Goal: Task Accomplishment & Management: Manage account settings

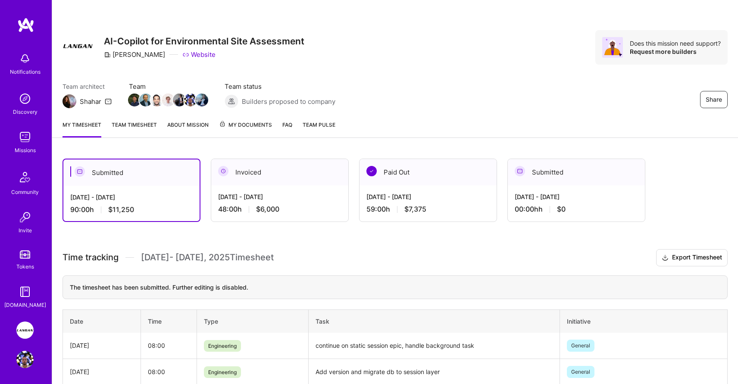
scroll to position [32, 0]
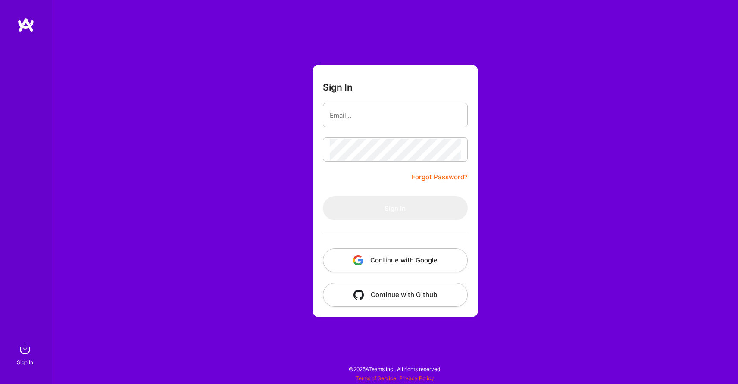
click at [385, 255] on button "Continue with Google" at bounding box center [395, 260] width 145 height 24
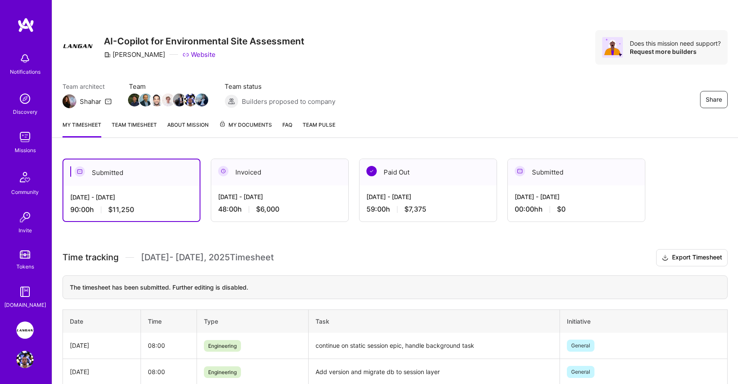
click at [147, 172] on div "Submitted" at bounding box center [131, 173] width 136 height 26
click at [118, 167] on div "Submitted" at bounding box center [131, 173] width 136 height 26
click at [125, 171] on div "Submitted" at bounding box center [131, 173] width 136 height 26
click at [235, 161] on div "Invoiced" at bounding box center [279, 172] width 137 height 26
click at [242, 166] on div "Invoiced" at bounding box center [279, 172] width 137 height 26
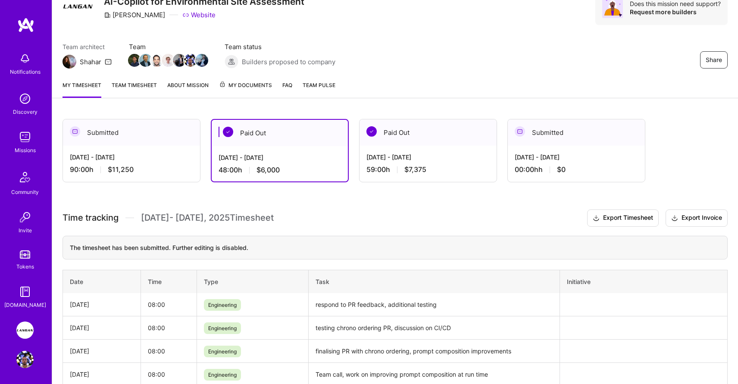
scroll to position [41, 0]
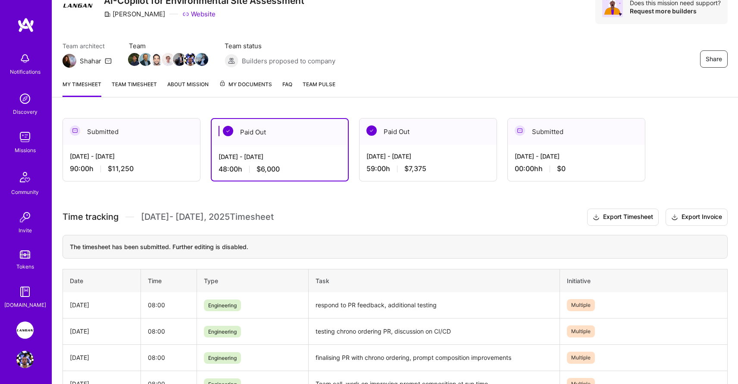
click at [155, 138] on div "Submitted" at bounding box center [131, 132] width 137 height 26
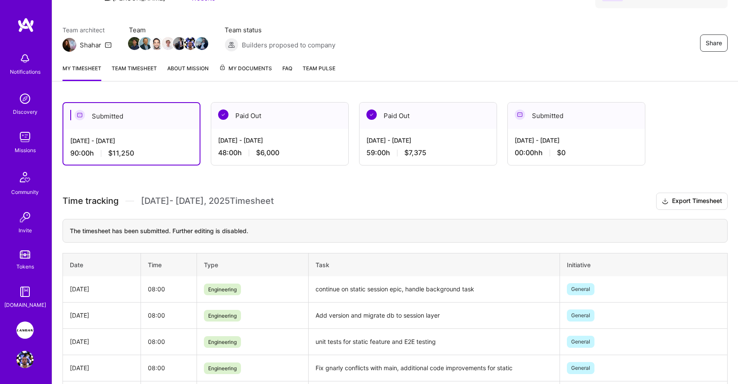
scroll to position [50, 0]
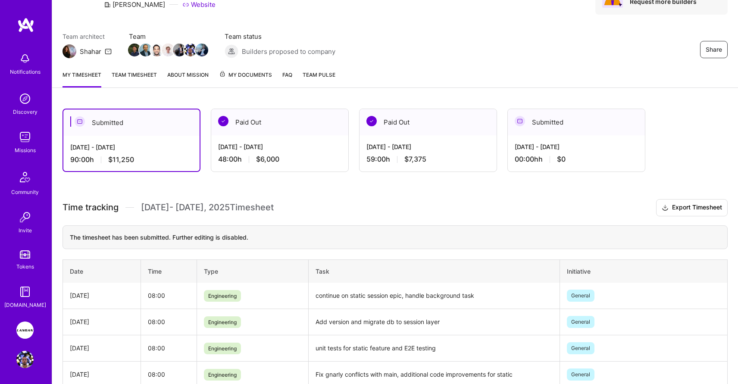
click at [122, 75] on link "Team timesheet" at bounding box center [134, 78] width 45 height 17
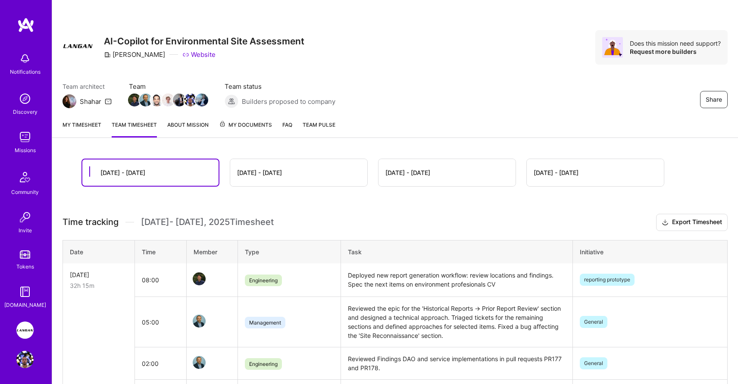
click at [83, 72] on div "Share AI-Copilot for Environmental Site Assessment Langan Website Does this mis…" at bounding box center [395, 56] width 686 height 113
click at [79, 124] on link "My timesheet" at bounding box center [82, 128] width 39 height 17
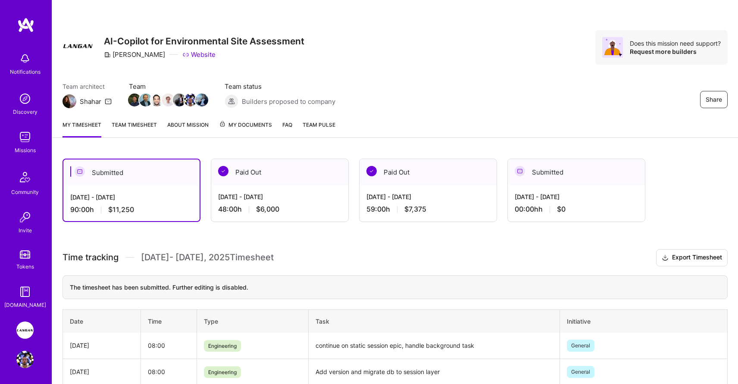
click at [79, 124] on link "My timesheet" at bounding box center [82, 128] width 39 height 17
click at [82, 127] on link "My timesheet" at bounding box center [82, 128] width 39 height 17
click at [557, 177] on div "Submitted" at bounding box center [576, 172] width 137 height 26
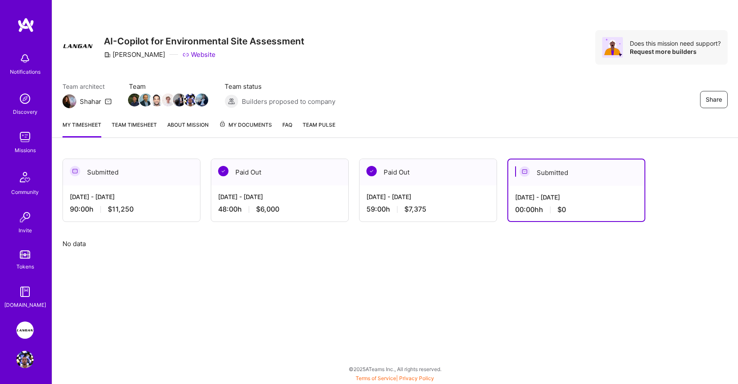
click at [141, 194] on div "[DATE] - [DATE]" at bounding box center [131, 196] width 123 height 9
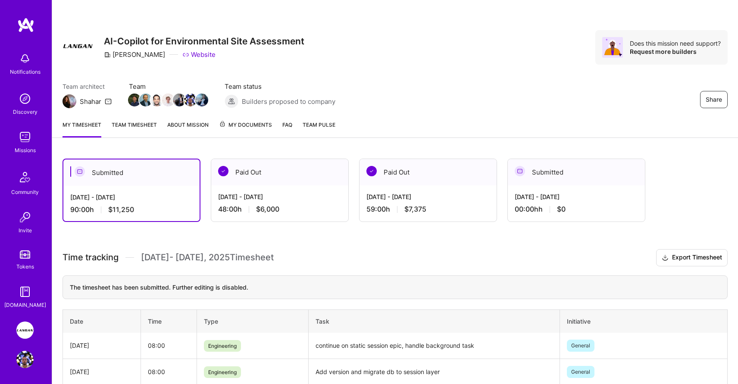
click at [131, 122] on link "Team timesheet" at bounding box center [134, 128] width 45 height 17
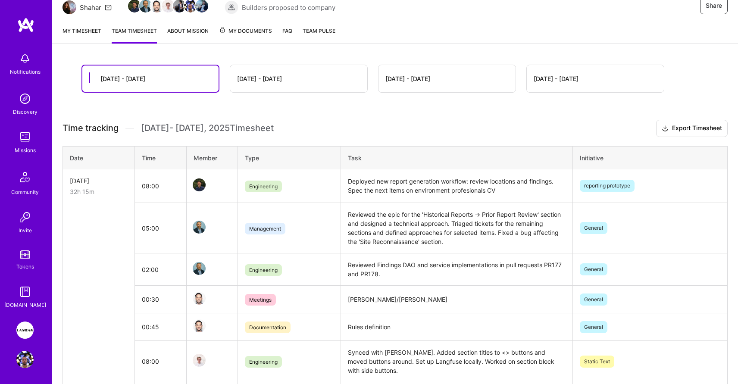
scroll to position [60, 0]
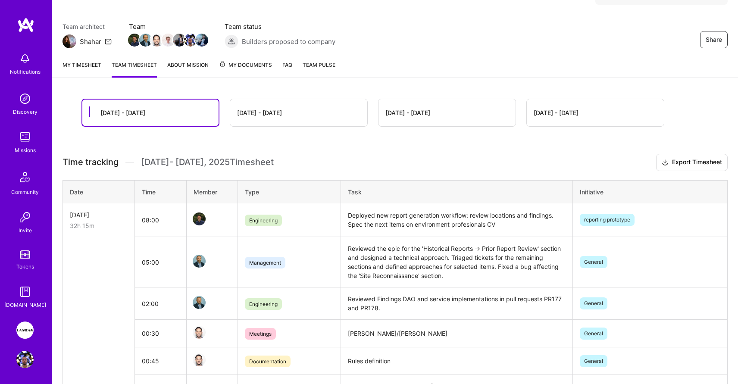
click at [147, 108] on div "Sep 16 - Sep 30" at bounding box center [150, 113] width 136 height 26
click at [134, 113] on div "Sep 16 - Sep 30" at bounding box center [122, 112] width 45 height 9
click at [86, 67] on link "My timesheet" at bounding box center [82, 68] width 39 height 17
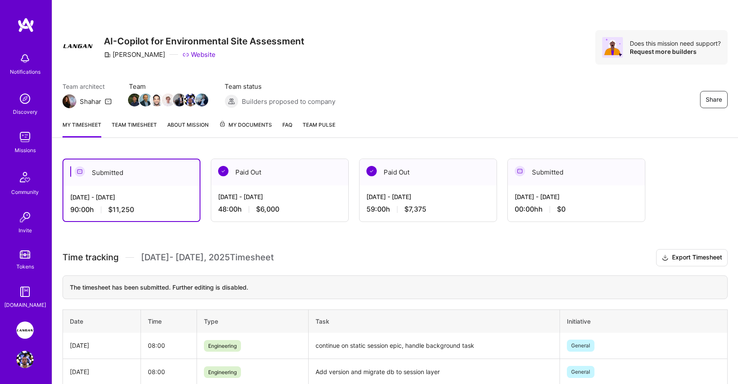
click at [84, 123] on link "My timesheet" at bounding box center [82, 128] width 39 height 17
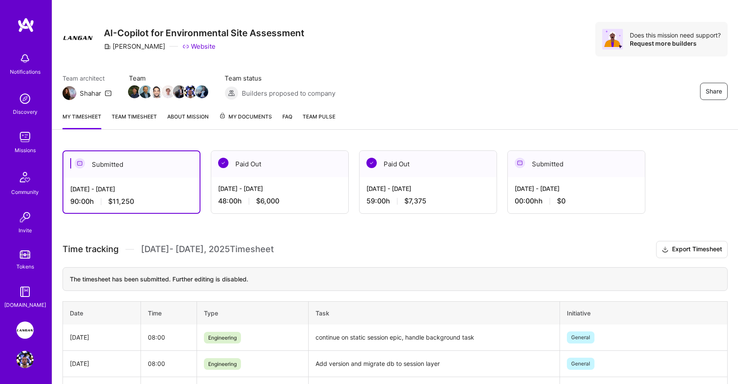
scroll to position [11, 0]
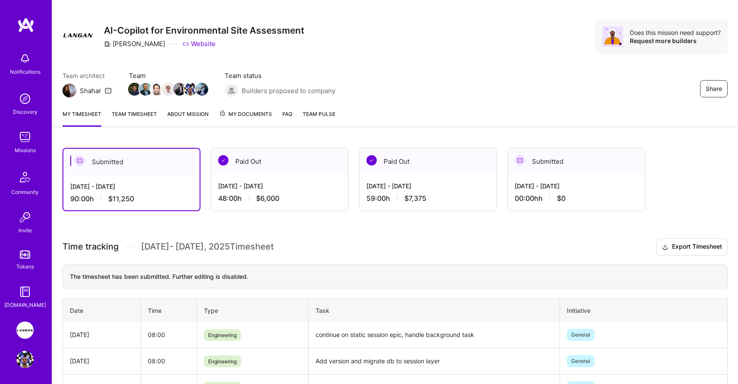
click at [216, 278] on div "The timesheet has been submitted. Further editing is disabled." at bounding box center [395, 277] width 665 height 24
click at [26, 331] on img at bounding box center [24, 328] width 17 height 17
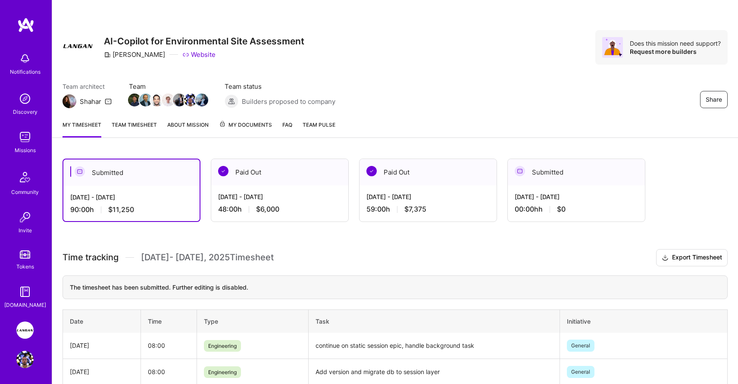
click at [26, 331] on img at bounding box center [24, 330] width 17 height 17
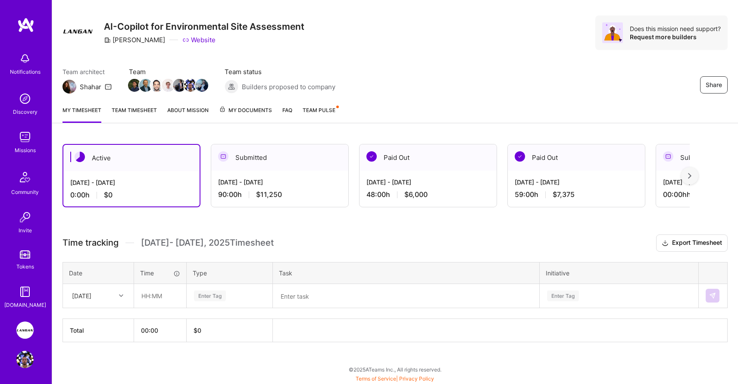
click at [117, 301] on div at bounding box center [122, 296] width 13 height 14
click at [97, 323] on div "[DATE]" at bounding box center [98, 321] width 70 height 16
click at [106, 293] on div "[DATE]" at bounding box center [92, 296] width 48 height 14
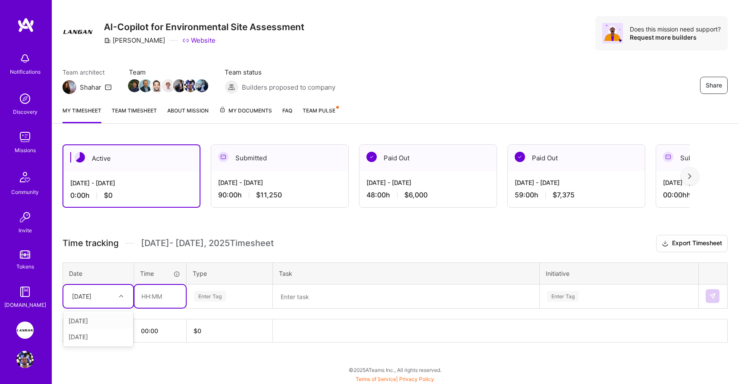
click at [153, 299] on input "text" at bounding box center [160, 296] width 51 height 23
type input "08:00"
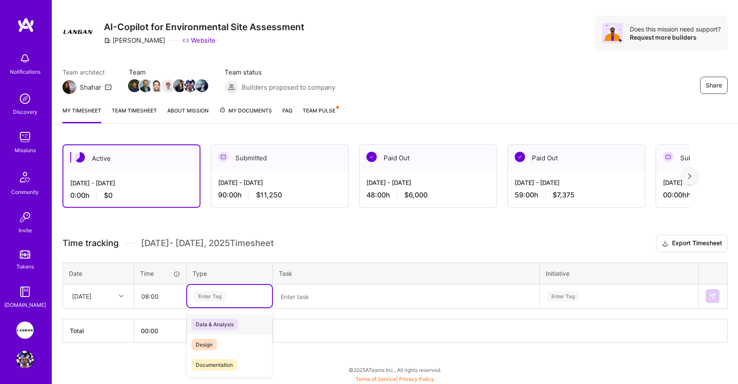
scroll to position [15, 0]
click at [200, 297] on div "Enter Tag" at bounding box center [210, 295] width 32 height 13
click at [213, 336] on span "Engineering" at bounding box center [209, 335] width 37 height 12
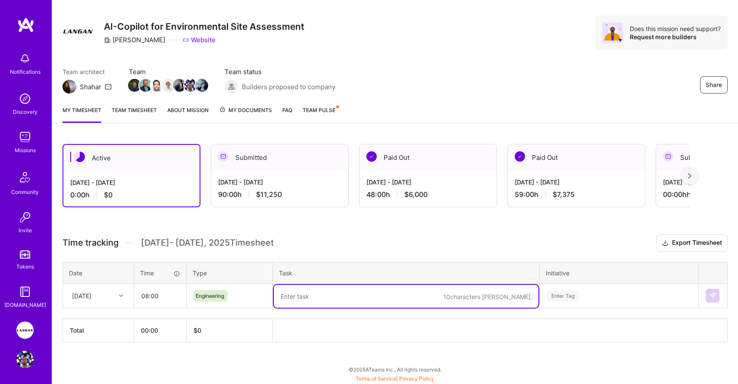
click at [300, 300] on textarea at bounding box center [406, 296] width 265 height 23
click at [457, 297] on textarea "support for multi agent section generation with static interleacing" at bounding box center [406, 296] width 265 height 23
type textarea "support for multi agent section generation with static interleaving"
click at [557, 297] on div "Enter Tag" at bounding box center [619, 295] width 158 height 22
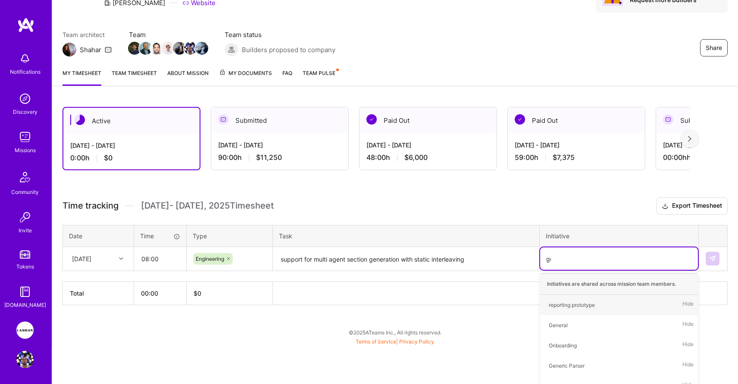
scroll to position [31, 0]
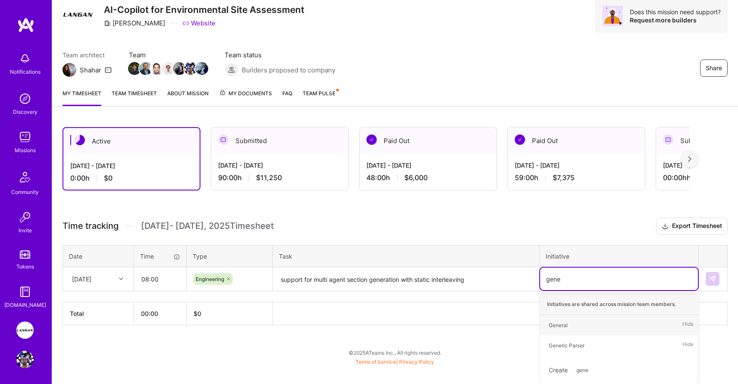
type input "gener"
click at [565, 326] on div "General" at bounding box center [558, 325] width 19 height 9
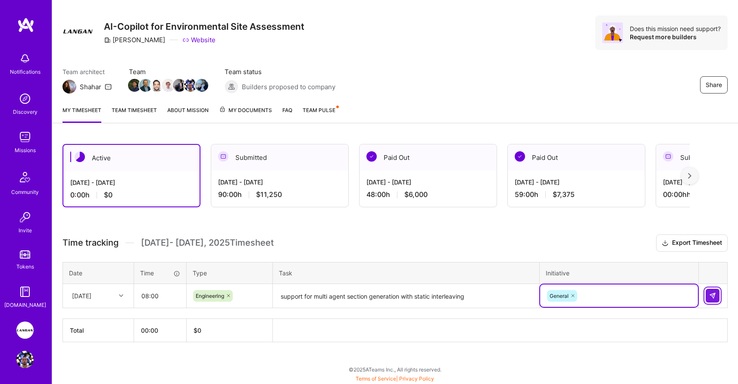
click at [710, 293] on img at bounding box center [712, 295] width 7 height 7
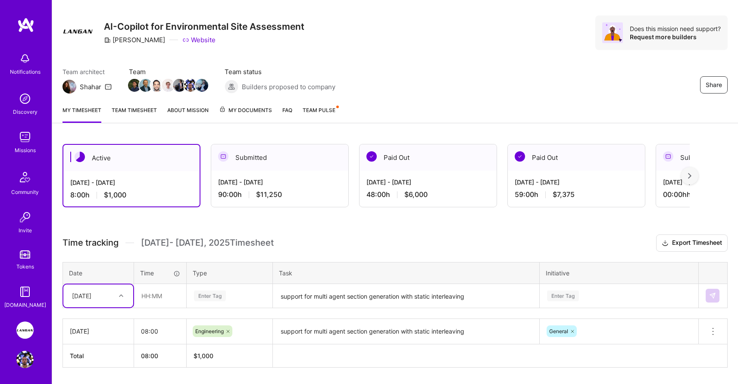
click at [116, 293] on div at bounding box center [122, 295] width 13 height 11
click at [95, 334] on div "[DATE]" at bounding box center [98, 337] width 70 height 16
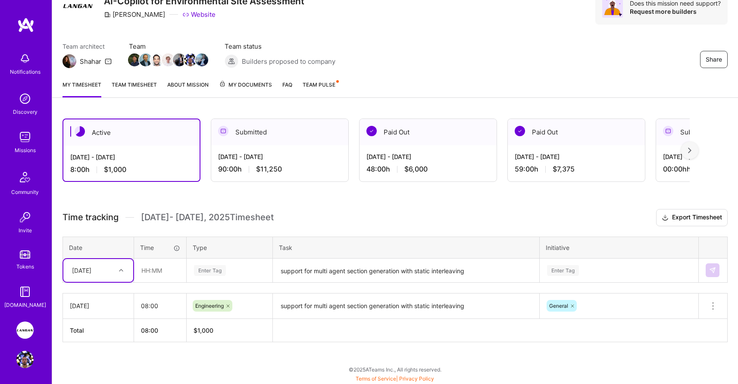
click at [119, 271] on icon at bounding box center [121, 270] width 4 height 4
click at [104, 238] on th "Date" at bounding box center [98, 248] width 71 height 22
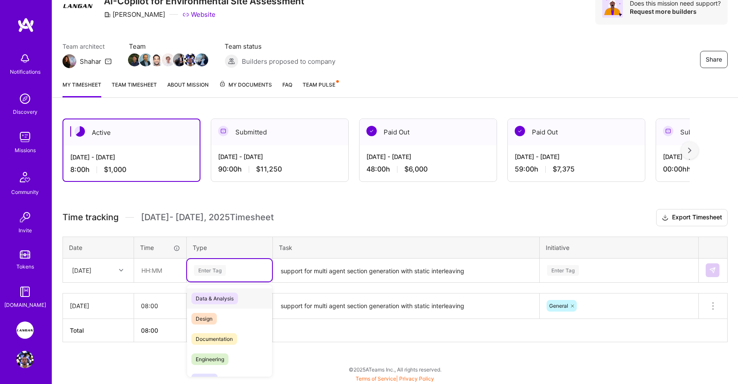
click at [211, 279] on div "Enter Tag" at bounding box center [229, 270] width 85 height 22
drag, startPoint x: 212, startPoint y: 360, endPoint x: 233, endPoint y: 341, distance: 29.0
click at [212, 360] on span "Engineering" at bounding box center [209, 360] width 37 height 12
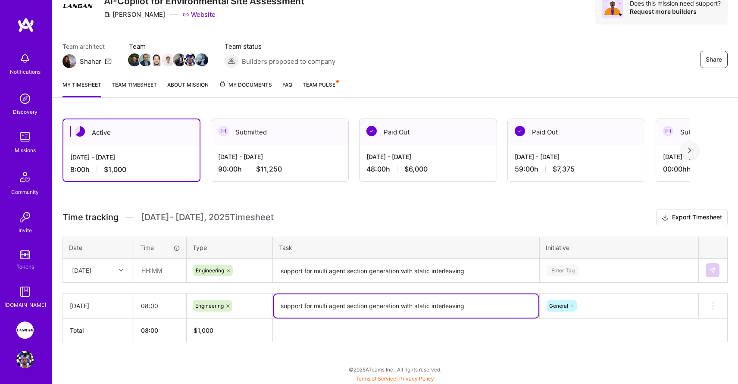
drag, startPoint x: 491, startPoint y: 309, endPoint x: 276, endPoint y: 304, distance: 214.3
click at [276, 304] on textarea "support for multi agent section generation with static interleaving" at bounding box center [406, 305] width 265 height 23
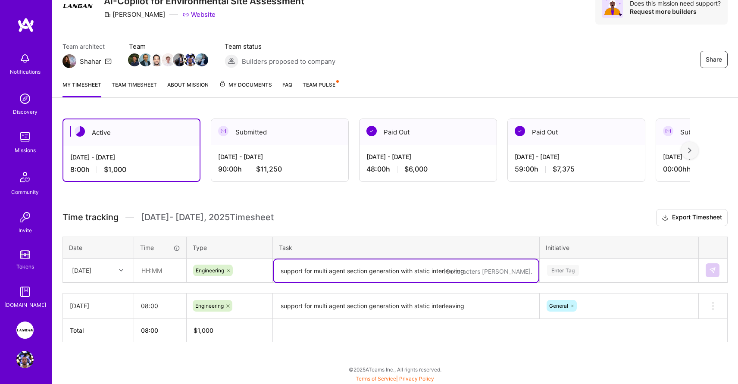
click at [303, 277] on textarea "support for multi agent section generation with static interleaving" at bounding box center [406, 271] width 265 height 23
paste textarea "support for multi agent section generation with static interleaving"
click at [282, 271] on textarea "support for multi agent section generation with static interleaving" at bounding box center [406, 271] width 265 height 23
type textarea "Testing support for multi agent section generation with static interleaving"
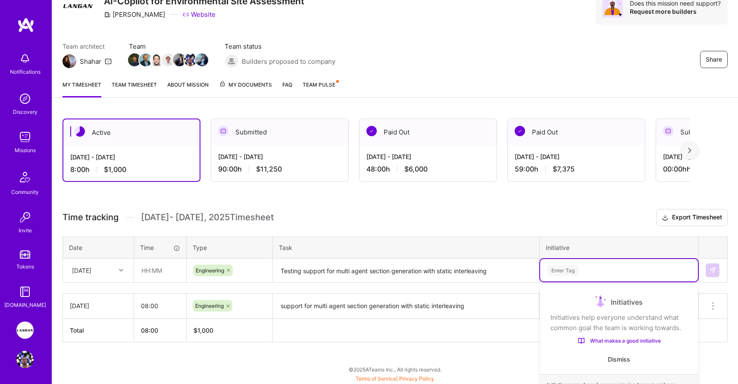
scroll to position [117, 0]
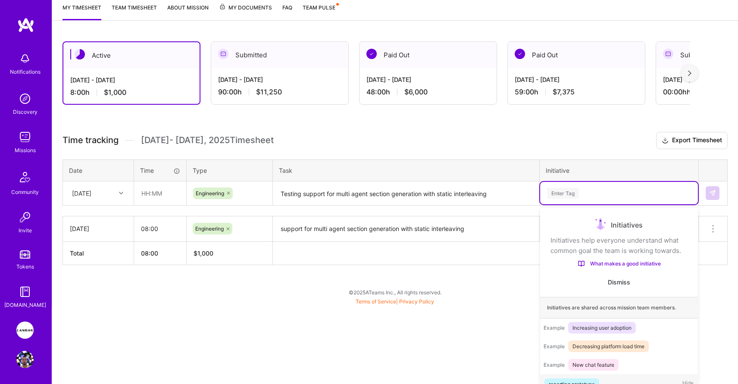
click at [566, 204] on div "option General, selected. option reporting prototype focused, 1 of 19. 19 resul…" at bounding box center [619, 193] width 158 height 22
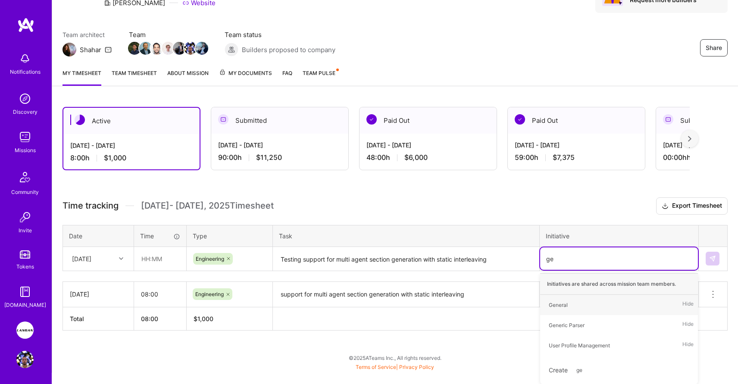
type input "gen"
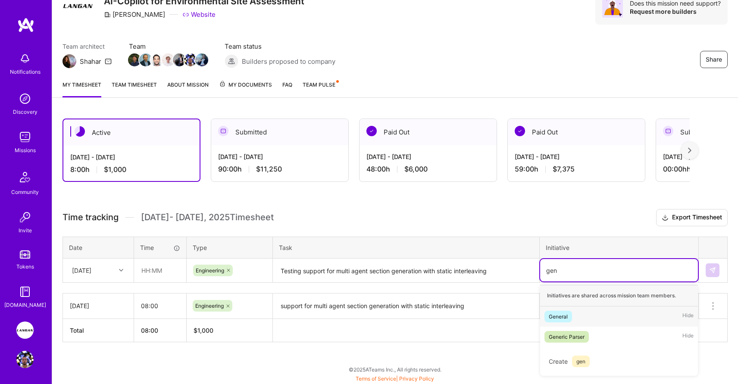
click at [557, 315] on div "General" at bounding box center [558, 316] width 19 height 9
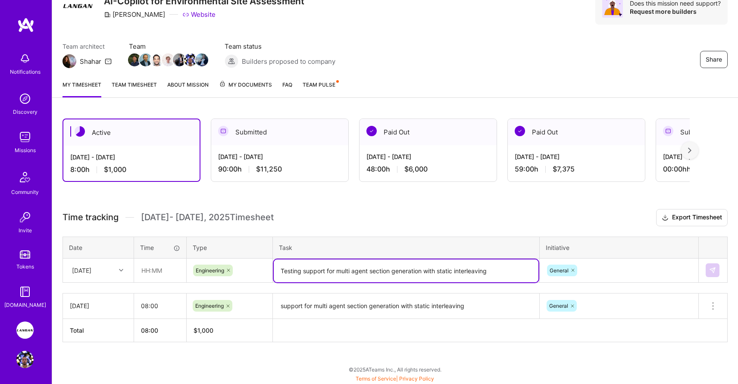
click at [282, 268] on textarea "Testing support for multi agent section generation with static interleaving" at bounding box center [406, 271] width 265 height 23
drag, startPoint x: 295, startPoint y: 268, endPoint x: 276, endPoint y: 263, distance: 20.0
click at [276, 263] on textarea "Testing support for multi agent section generation with static interleaving" at bounding box center [406, 271] width 265 height 23
click at [491, 270] on textarea "Finish support for multi agent section generation with static interleaving" at bounding box center [406, 271] width 265 height 23
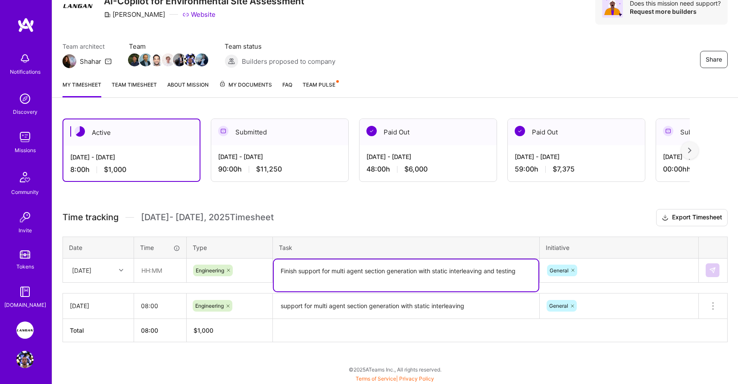
drag, startPoint x: 519, startPoint y: 271, endPoint x: 532, endPoint y: 219, distance: 53.5
click at [522, 264] on textarea "Finish support for multi agent section generation with static interleaving and …" at bounding box center [406, 276] width 265 height 32
type textarea "Finish support for multi agent section generation with static interleaving and …"
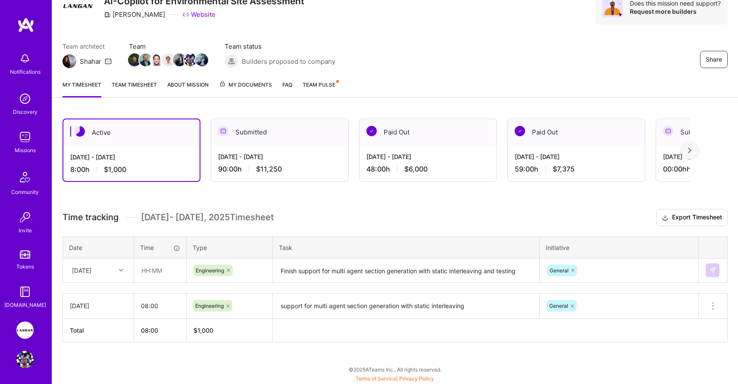
click at [532, 219] on h3 "Time tracking [DATE] - [DATE] Timesheet Export Timesheet" at bounding box center [395, 217] width 665 height 17
click at [147, 272] on input "text" at bounding box center [160, 270] width 51 height 23
drag, startPoint x: 161, startPoint y: 271, endPoint x: 128, endPoint y: 267, distance: 33.0
click at [128, 267] on tr "[DATE] 08:00 Engineering Finish support for multi agent section generation with…" at bounding box center [395, 270] width 665 height 24
type input "11:00"
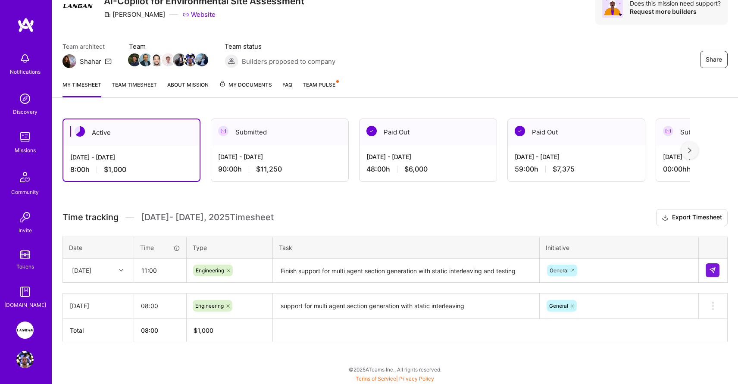
click at [480, 207] on div "Active [DATE] - [DATE] 8:00 h $1,000 Submitted [DATE] - [DATE] 90:00 h $11,250 …" at bounding box center [395, 246] width 686 height 276
click at [717, 271] on button at bounding box center [713, 270] width 14 height 14
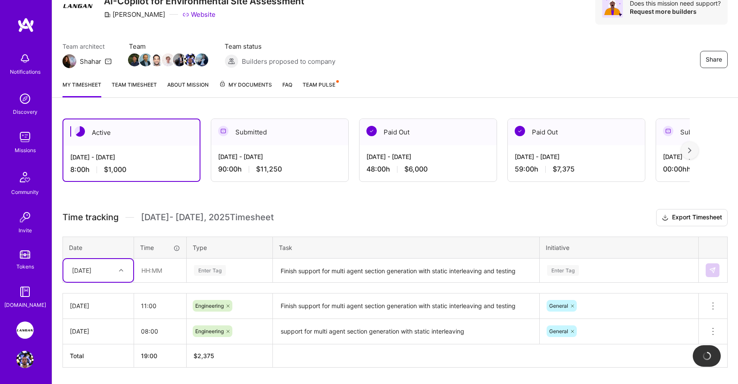
scroll to position [41, 0]
click at [153, 304] on input "11:00" at bounding box center [160, 305] width 52 height 23
click at [409, 278] on textarea "Finish support for multi agent section generation with static interleaving and …" at bounding box center [406, 270] width 265 height 23
